Goal: Task Accomplishment & Management: Manage account settings

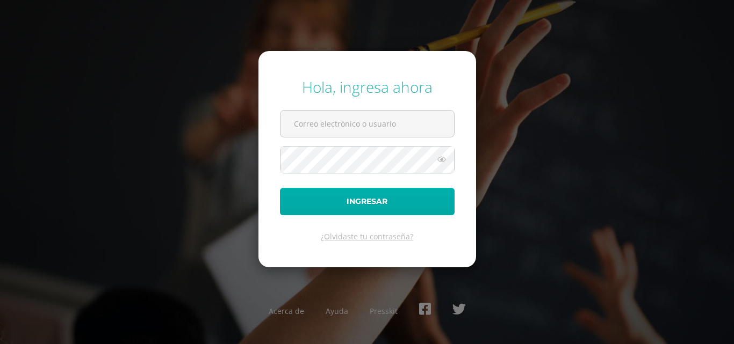
type input "[EMAIL_ADDRESS][DOMAIN_NAME]"
click at [362, 205] on button "Ingresar" at bounding box center [367, 201] width 175 height 27
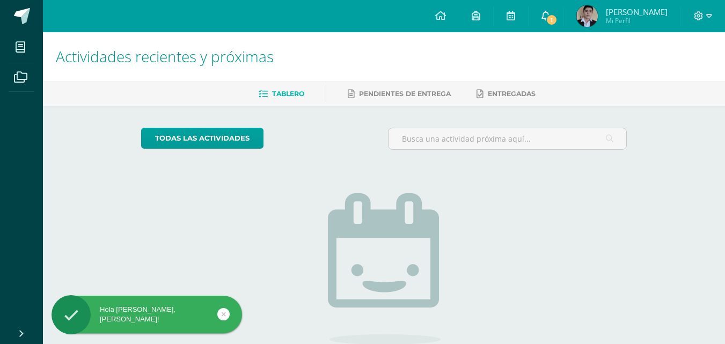
click at [563, 23] on link "1" at bounding box center [546, 16] width 34 height 32
